Goal: Task Accomplishment & Management: Complete application form

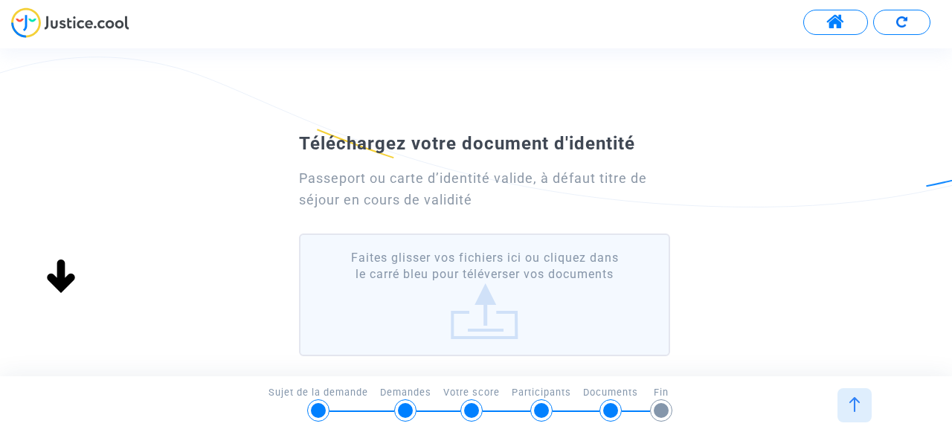
click at [411, 260] on label "Faites glisser vos fichiers ici ou cliquez dans le carré bleu pour téléverser v…" at bounding box center [484, 295] width 371 height 123
click at [0, 0] on input "Faites glisser vos fichiers ici ou cliquez dans le carré bleu pour téléverser v…" at bounding box center [0, 0] width 0 height 0
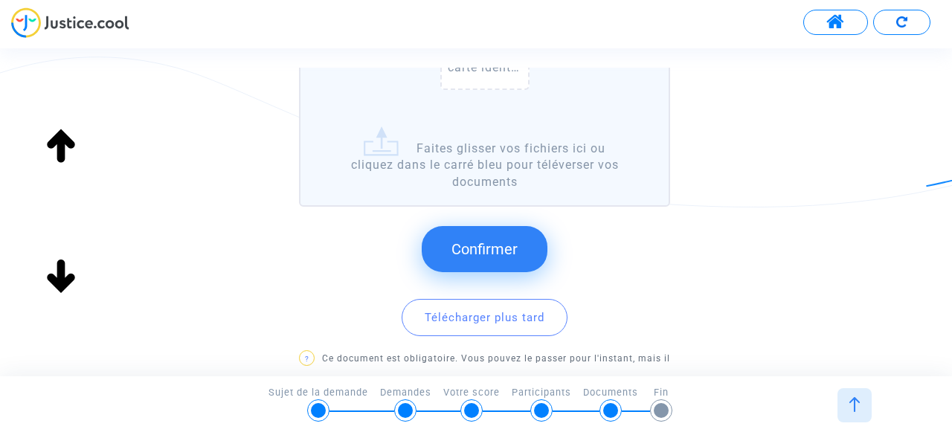
scroll to position [324, 0]
click at [470, 240] on span "Confirmer" at bounding box center [485, 249] width 66 height 18
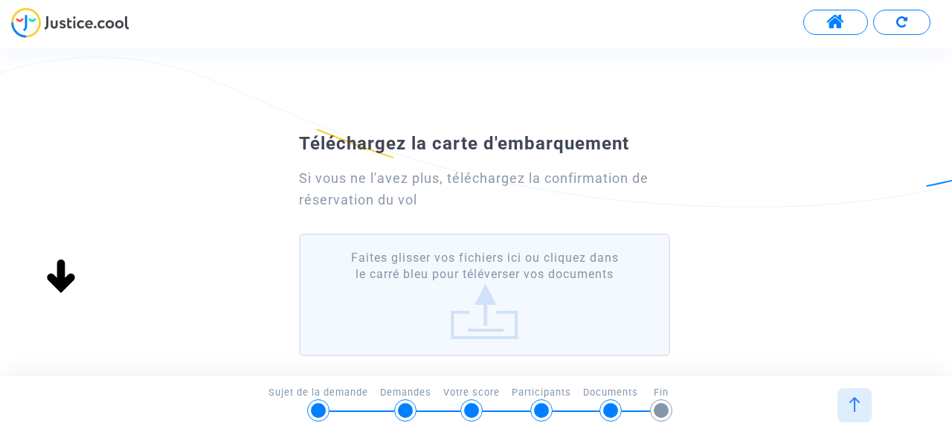
scroll to position [79, 0]
click at [431, 288] on label "Faites glisser vos fichiers ici ou cliquez dans le carré bleu pour téléverser v…" at bounding box center [484, 295] width 371 height 123
click at [0, 0] on input "Faites glisser vos fichiers ici ou cliquez dans le carré bleu pour téléverser v…" at bounding box center [0, 0] width 0 height 0
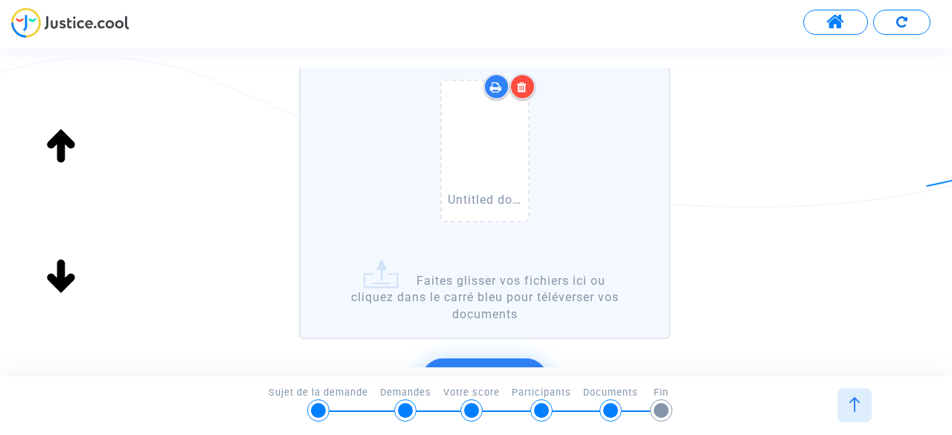
scroll to position [267, 0]
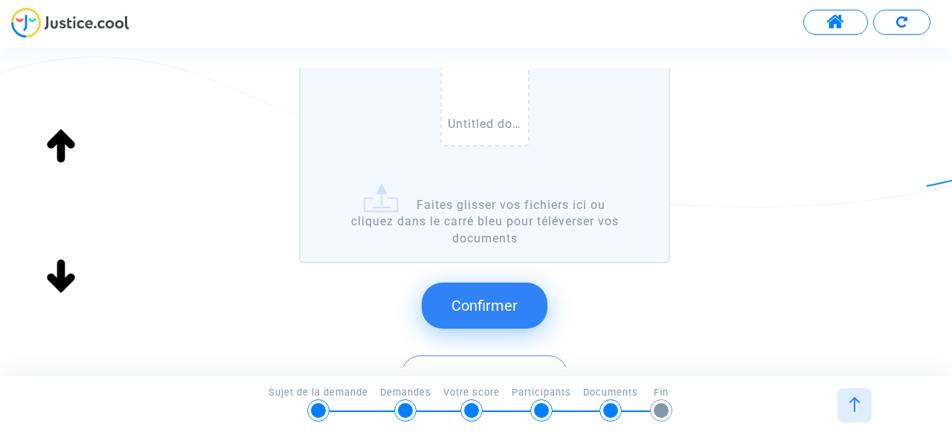
click at [492, 297] on span "Confirmer" at bounding box center [485, 306] width 66 height 18
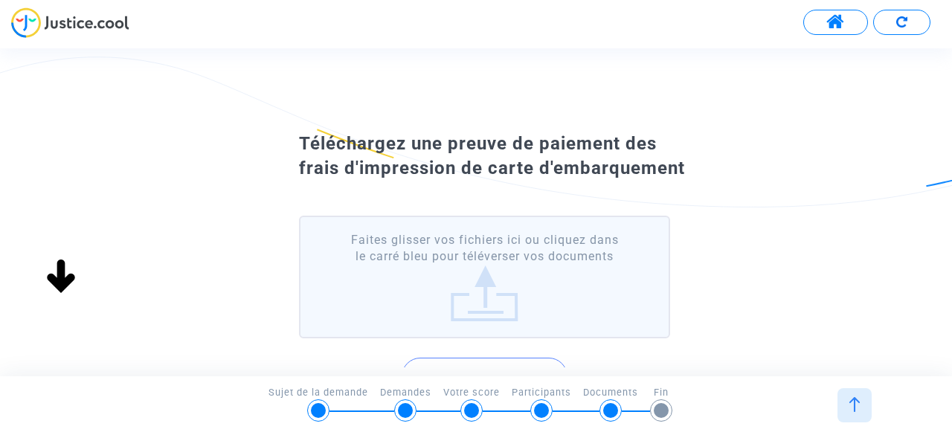
scroll to position [0, 0]
click at [481, 311] on label "Faites glisser vos fichiers ici ou cliquez dans le carré bleu pour téléverser v…" at bounding box center [484, 277] width 371 height 123
click at [0, 0] on input "Faites glisser vos fichiers ici ou cliquez dans le carré bleu pour téléverser v…" at bounding box center [0, 0] width 0 height 0
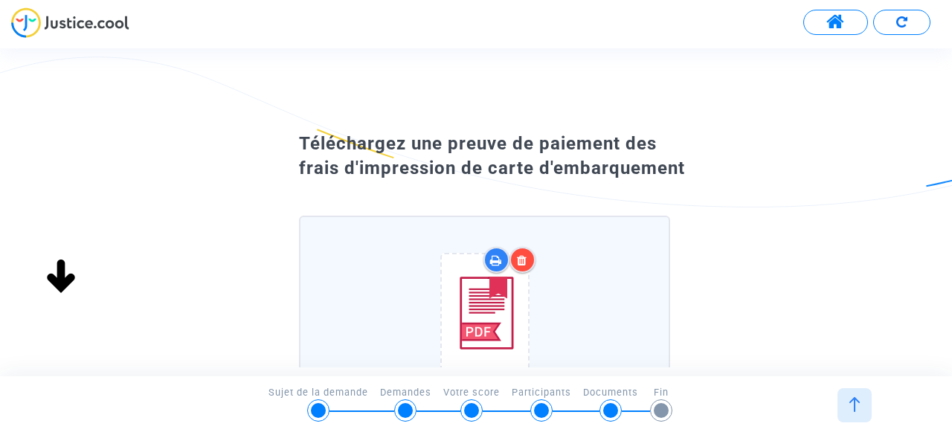
scroll to position [272, 0]
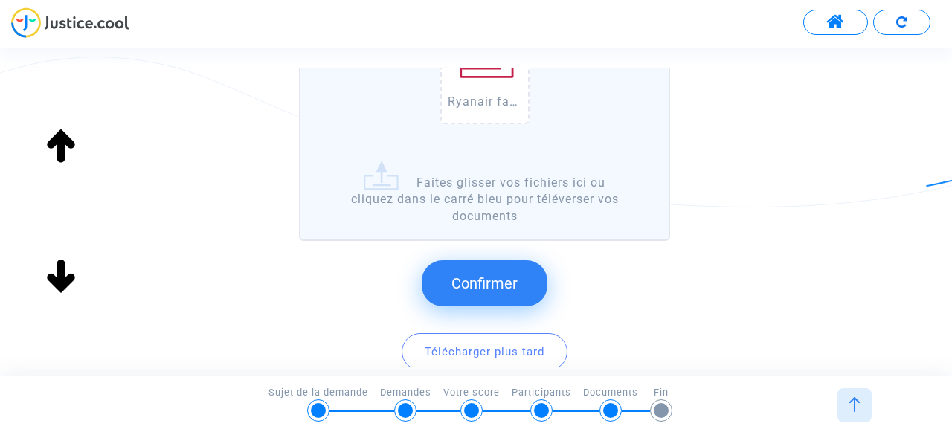
click at [475, 277] on span "Confirmer" at bounding box center [485, 283] width 66 height 18
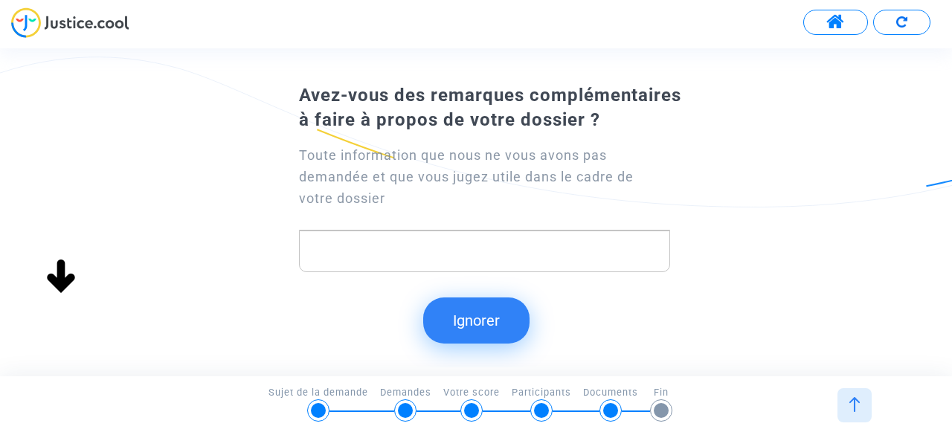
scroll to position [0, 0]
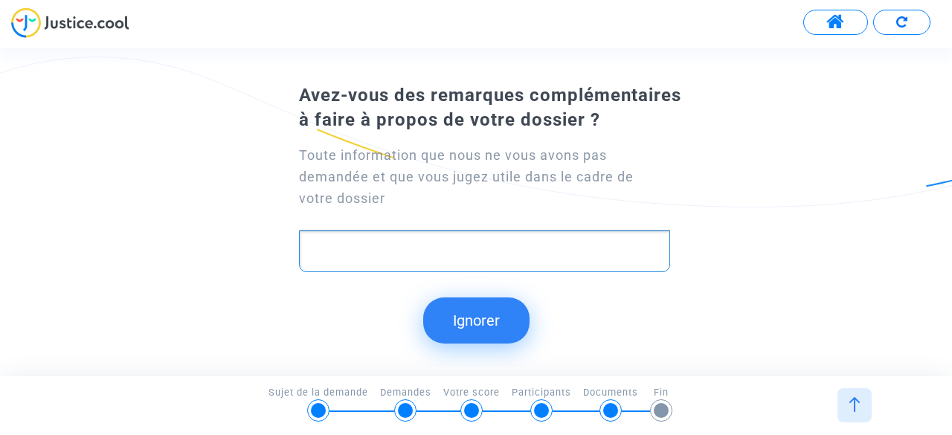
click at [467, 262] on div "Rich Text Editor, main" at bounding box center [484, 252] width 371 height 42
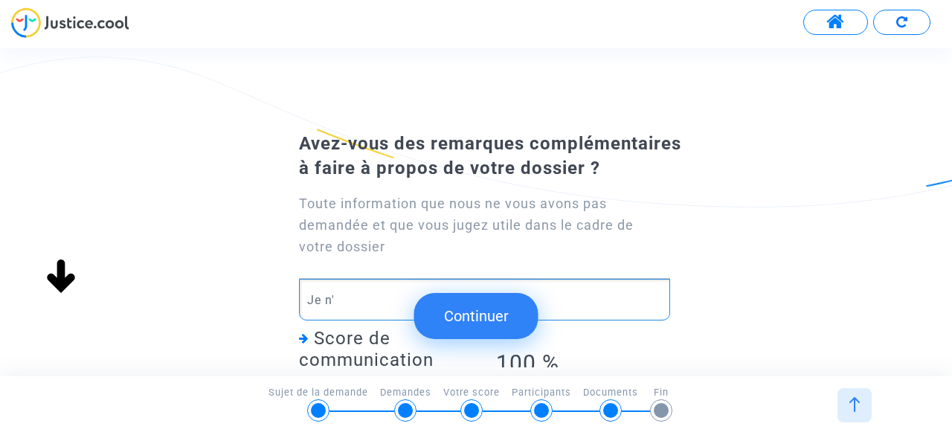
click at [385, 301] on p "Je n'" at bounding box center [485, 300] width 356 height 19
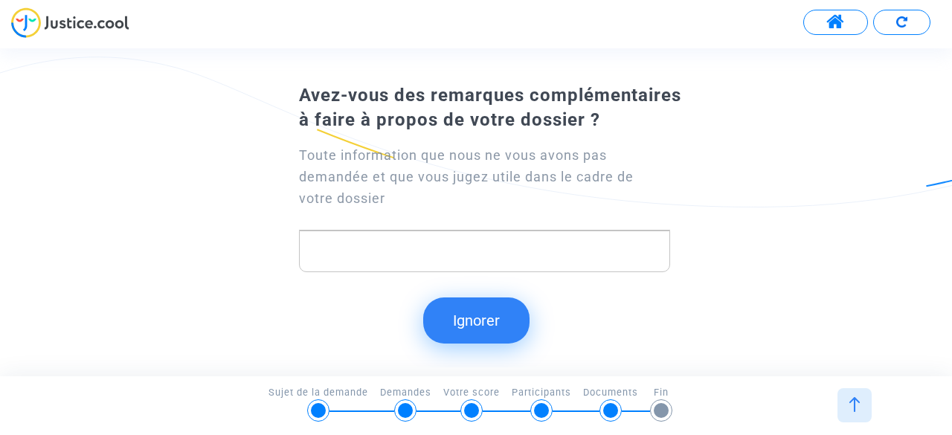
click at [488, 310] on button "Ignorer" at bounding box center [476, 321] width 106 height 46
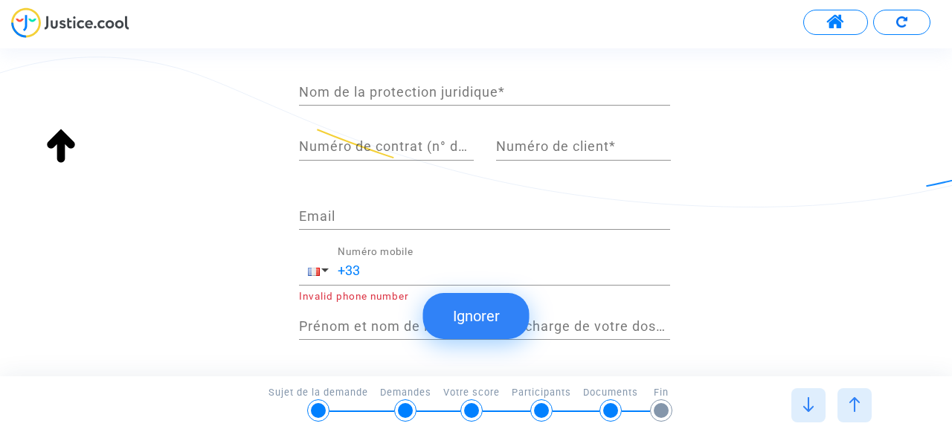
scroll to position [344, 0]
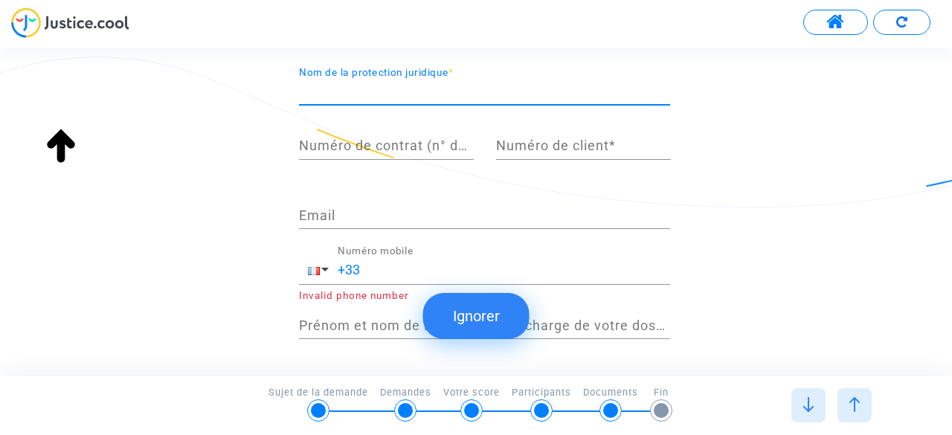
click at [495, 87] on input "Nom de la protection juridique *" at bounding box center [484, 91] width 371 height 15
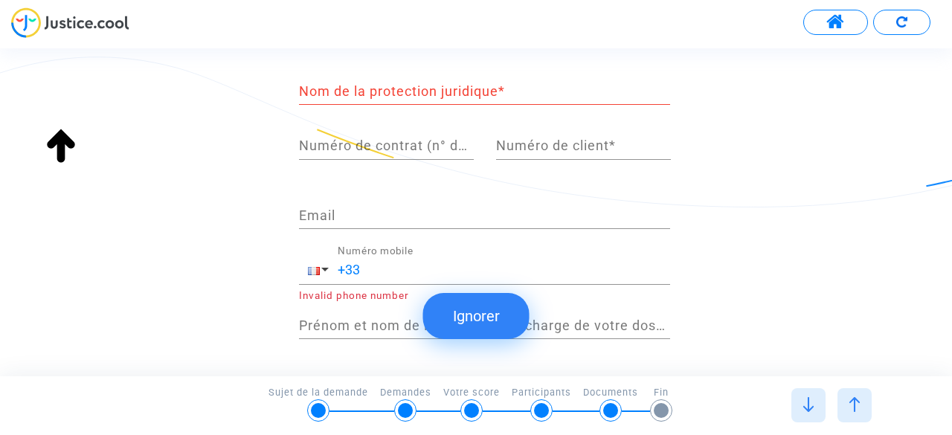
click at [516, 49] on div "Si vous avez une assurance protection juridique, remplissez les informations su…" at bounding box center [476, 211] width 952 height 327
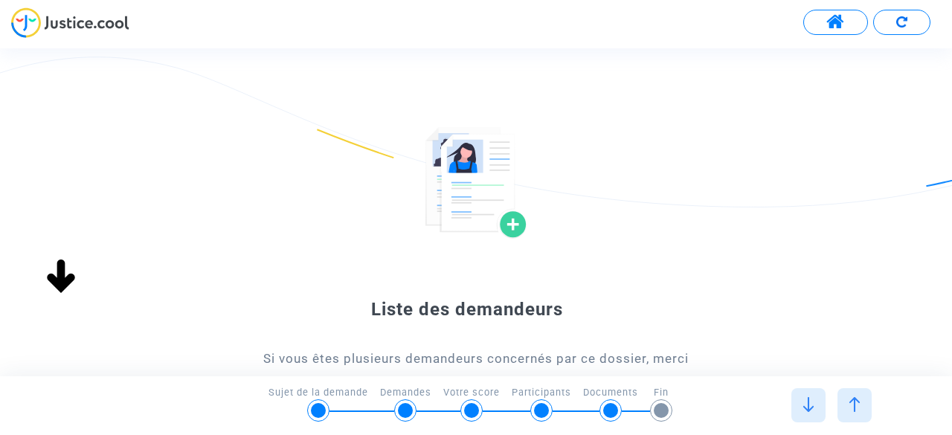
scroll to position [22, 0]
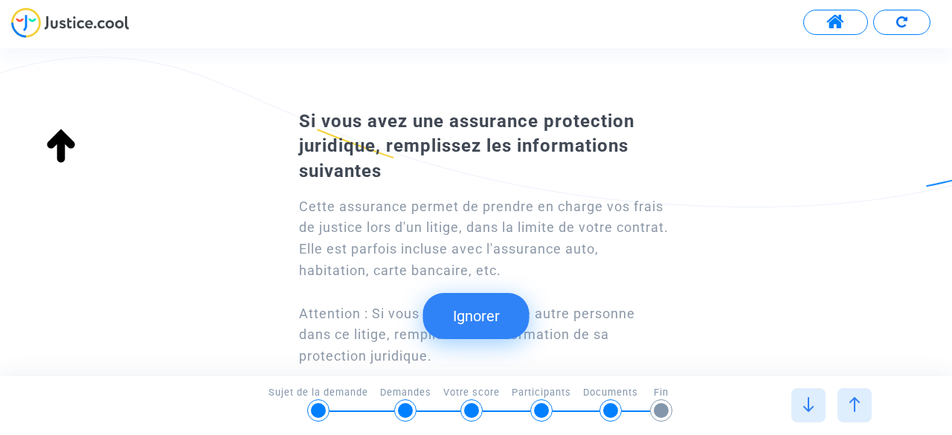
type input "française"
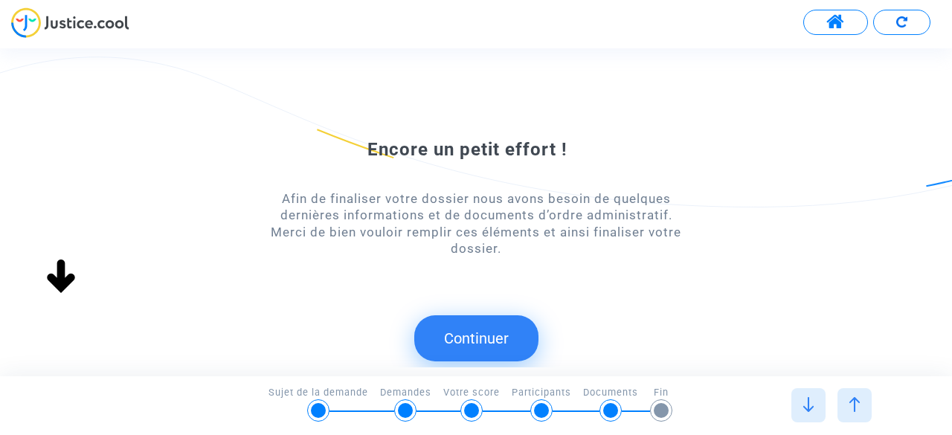
scroll to position [0, 0]
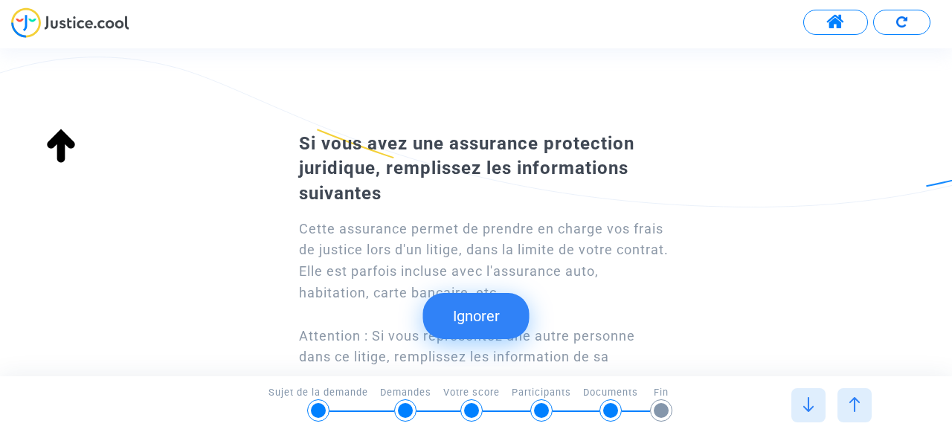
type input "française"
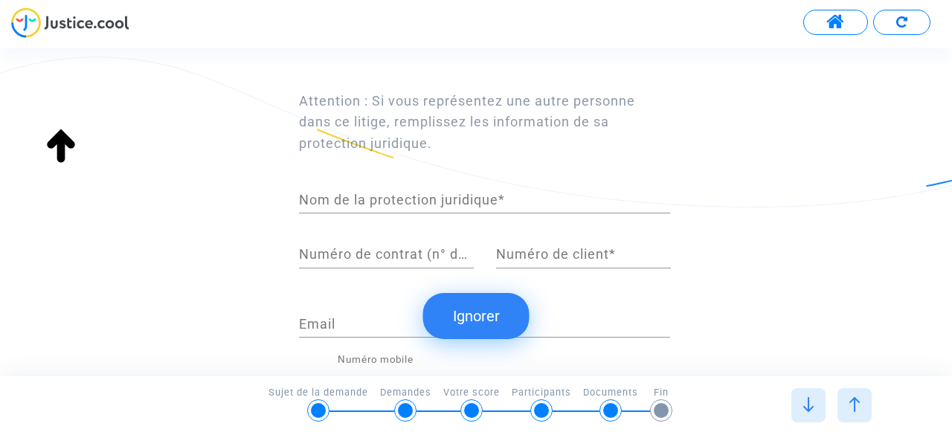
scroll to position [409, 0]
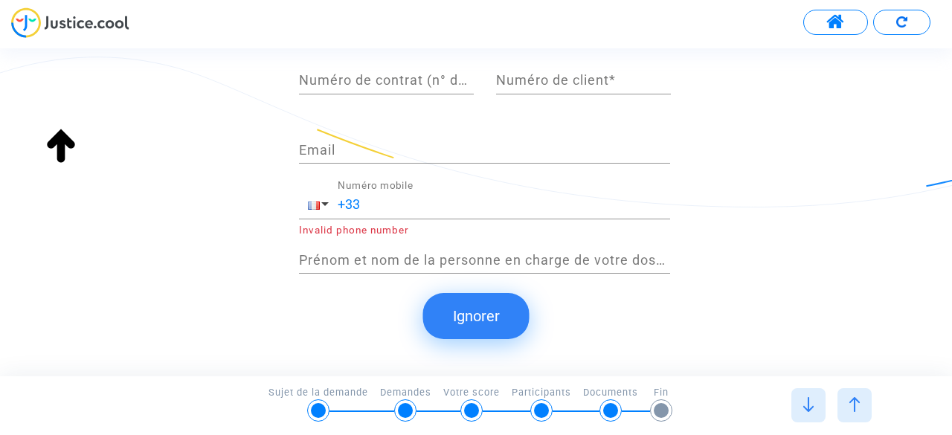
click at [463, 315] on button "Ignorer" at bounding box center [476, 316] width 106 height 46
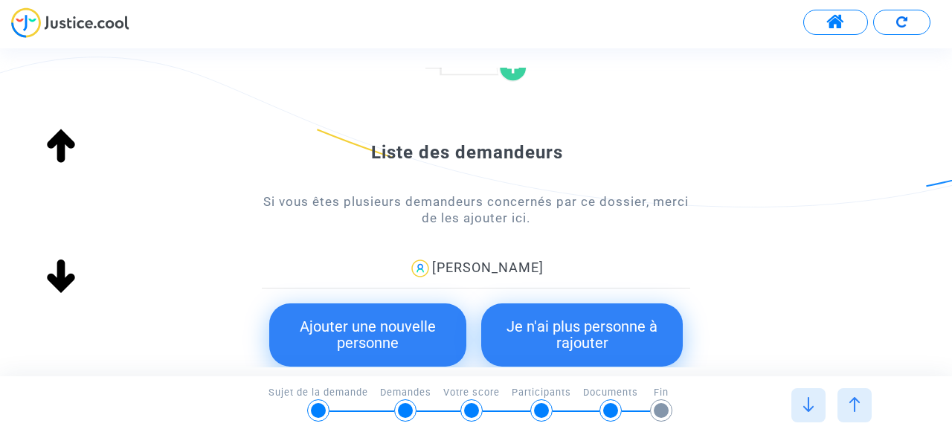
scroll to position [158, 0]
click at [503, 324] on button "Je n'ai plus personne à rajouter" at bounding box center [582, 334] width 202 height 63
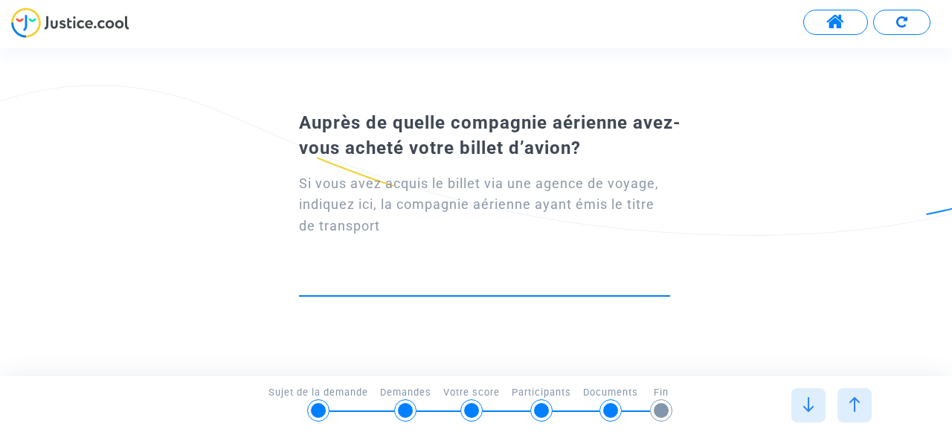
click at [475, 277] on input at bounding box center [484, 282] width 371 height 15
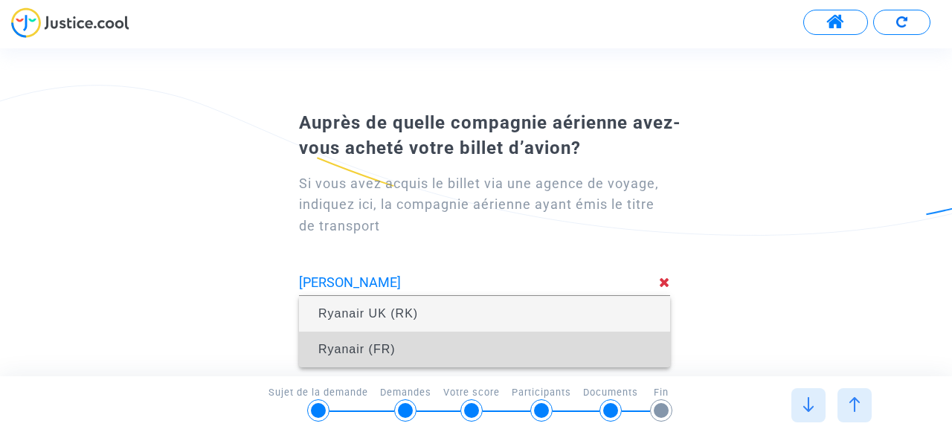
click at [442, 338] on span "Ryanair (FR)" at bounding box center [484, 350] width 347 height 42
type input "Ryanair (FR)"
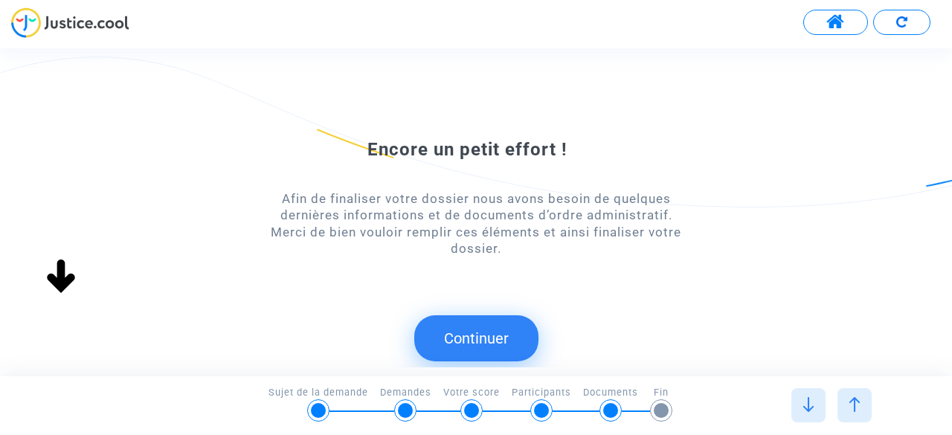
click at [442, 338] on button "Continuer" at bounding box center [476, 338] width 124 height 46
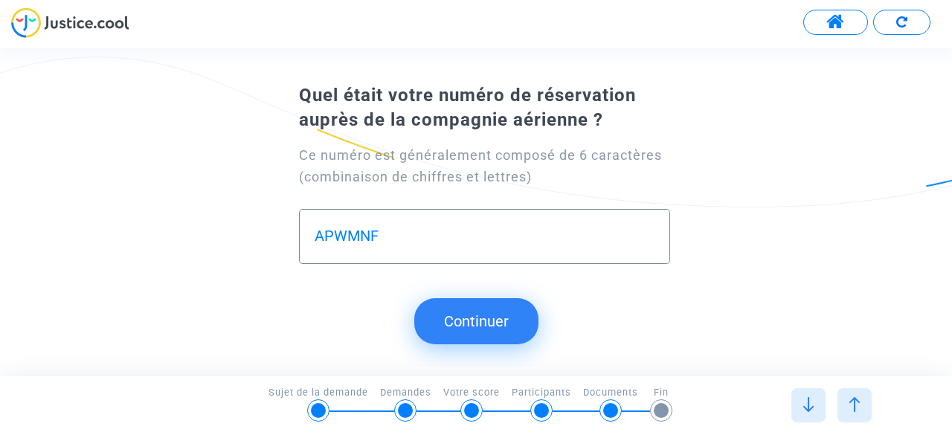
click at [442, 311] on button "Continuer" at bounding box center [476, 321] width 124 height 46
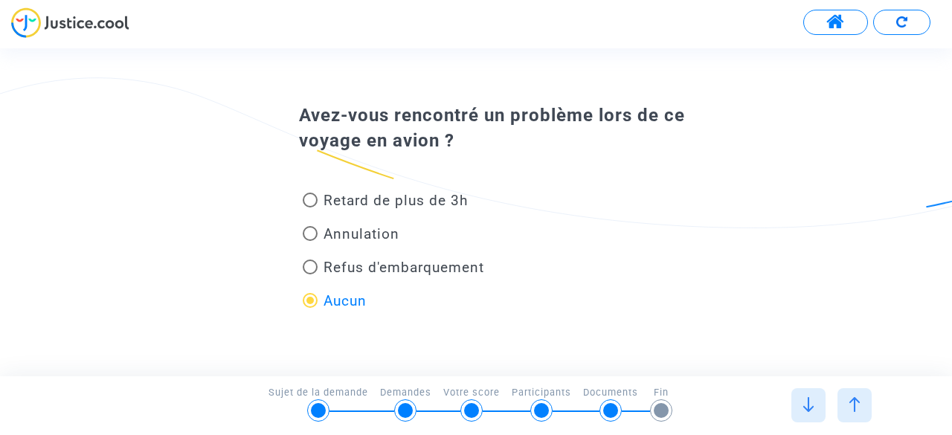
click at [329, 297] on span "Aucun" at bounding box center [345, 300] width 43 height 17
click at [310, 308] on input "Aucun" at bounding box center [309, 308] width 1 height 1
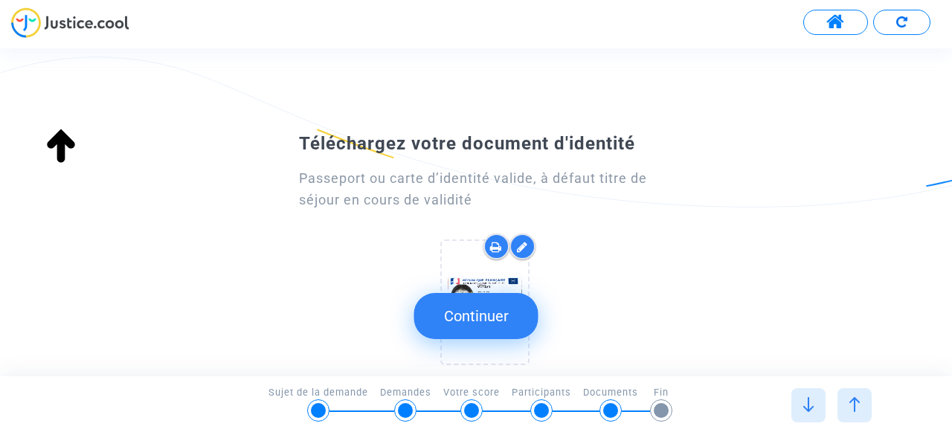
scroll to position [89, 0]
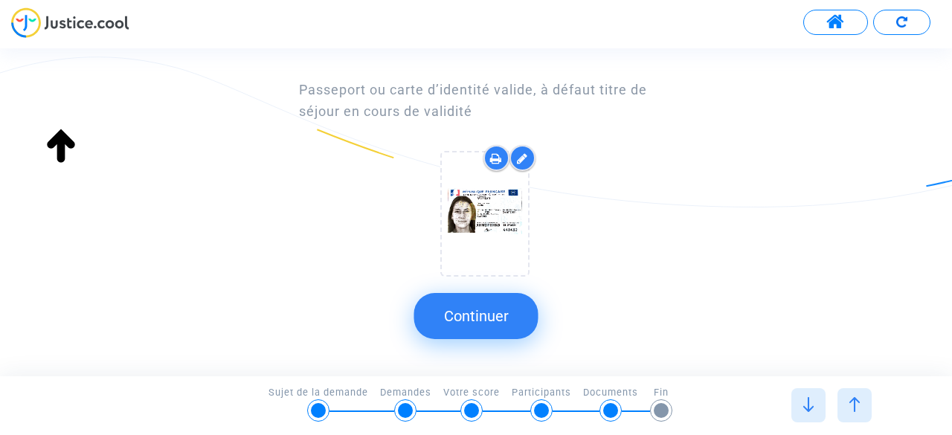
click at [487, 335] on button "Continuer" at bounding box center [476, 316] width 124 height 46
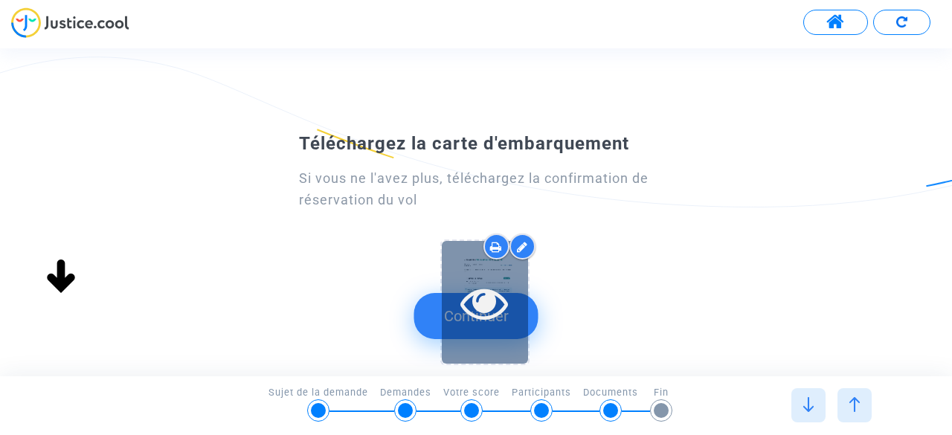
click at [521, 315] on div at bounding box center [485, 303] width 86 height 48
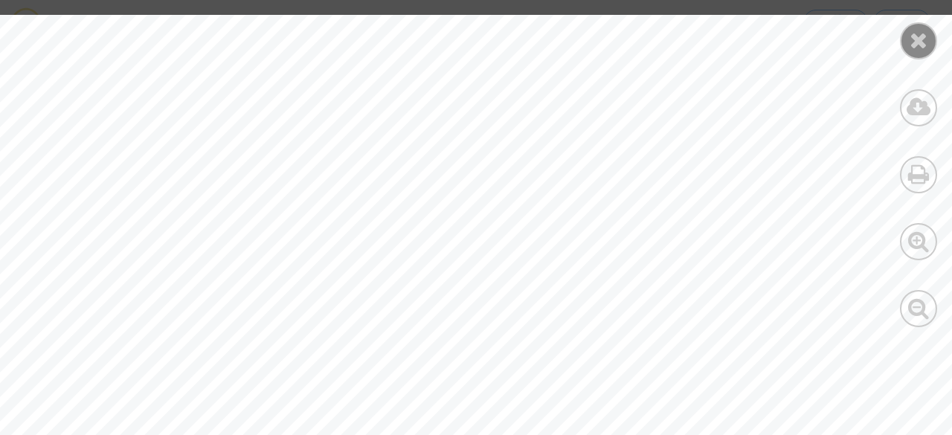
click at [925, 33] on icon at bounding box center [919, 40] width 19 height 22
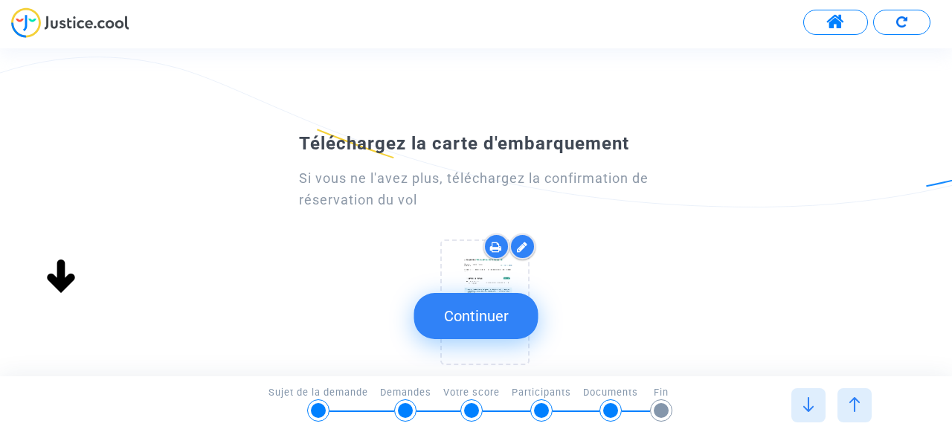
click at [539, 317] on button "Continuer" at bounding box center [476, 316] width 124 height 46
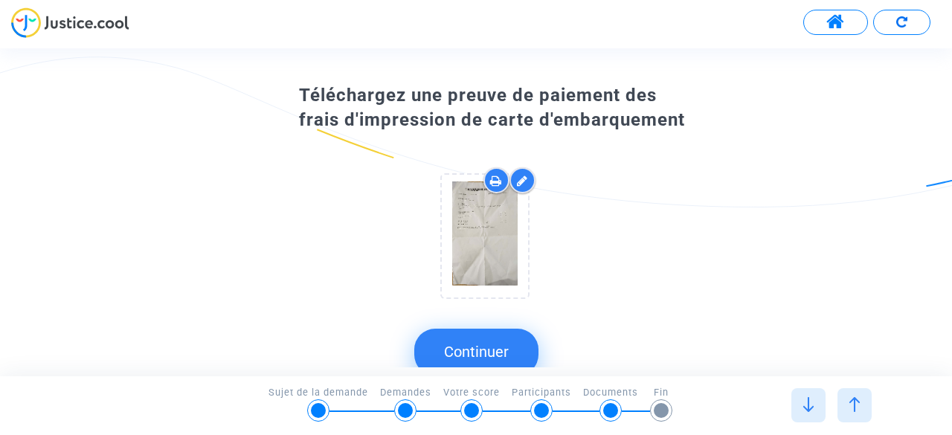
click at [517, 346] on button "Continuer" at bounding box center [476, 352] width 124 height 46
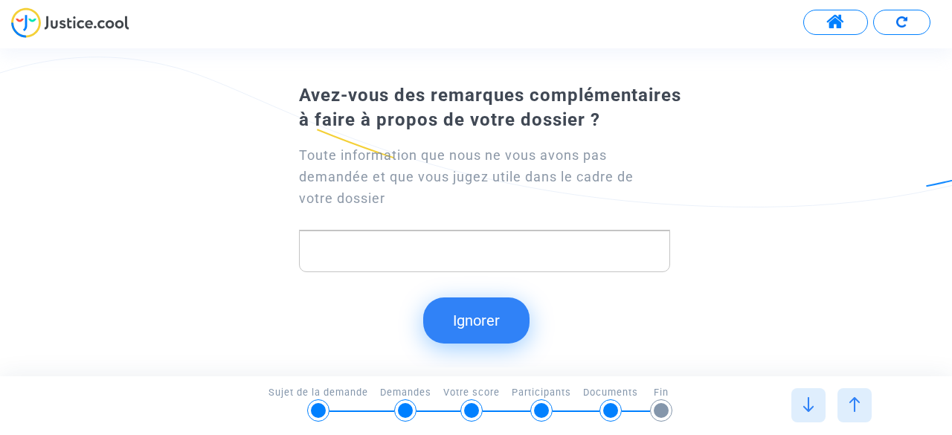
click at [482, 324] on button "Ignorer" at bounding box center [476, 321] width 106 height 46
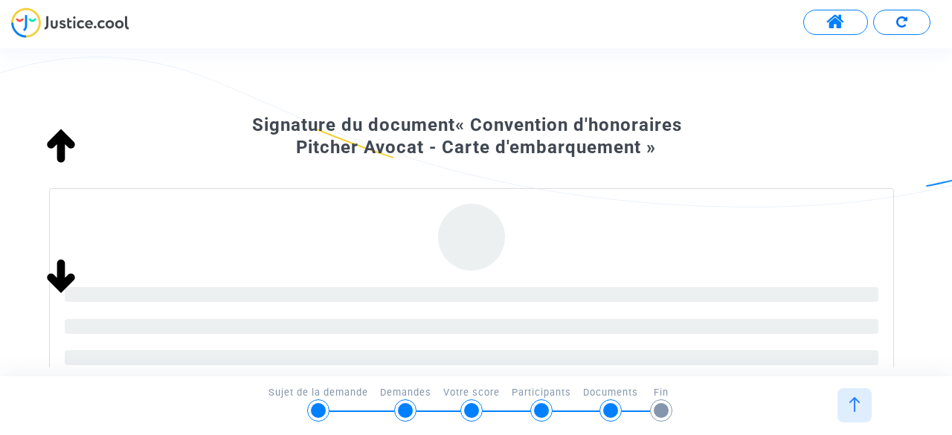
scroll to position [88, 0]
click at [511, 135] on span "« Convention d'honoraires Pitcher Avocat - Carte d'embarquement »" at bounding box center [489, 136] width 386 height 43
click at [575, 112] on div "Signature du document « Convention d'honoraires Pitcher Avocat - Carte d'embarq…" at bounding box center [476, 261] width 428 height 324
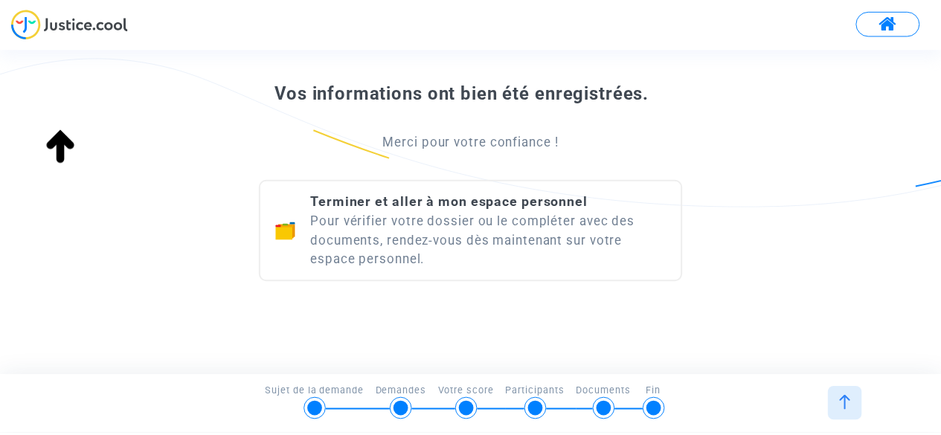
scroll to position [237, 0]
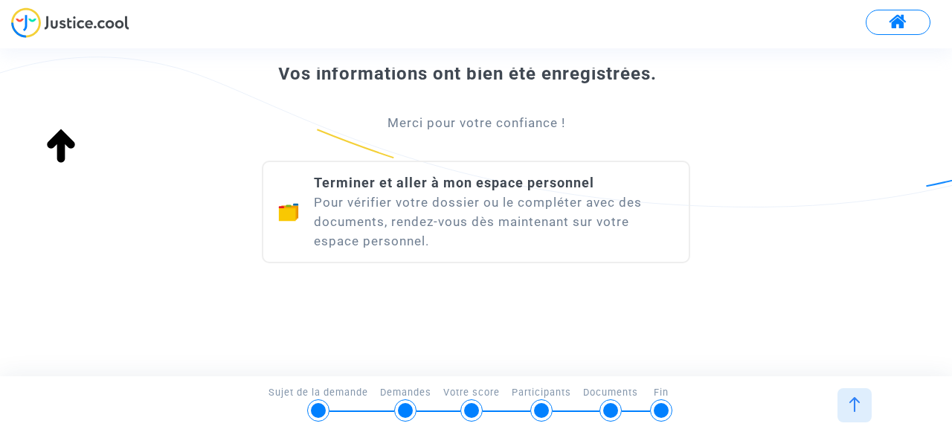
click at [339, 245] on div "Terminer et aller à mon espace personnel Pour vérifier votre dossier ou le comp…" at bounding box center [494, 211] width 360 height 77
